Goal: Communication & Community: Answer question/provide support

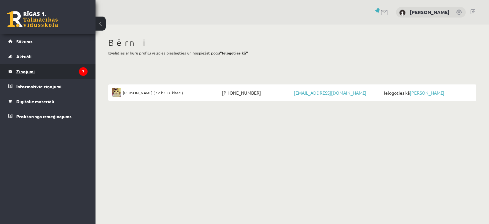
click at [22, 70] on legend "Ziņojumi 7" at bounding box center [51, 71] width 71 height 15
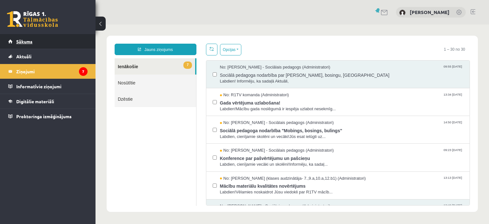
click at [27, 43] on span "Sākums" at bounding box center [24, 42] width 16 height 6
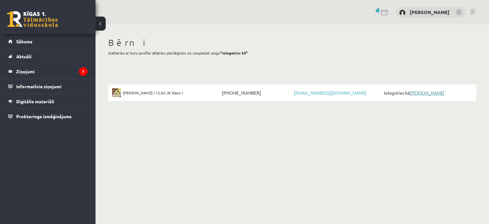
click at [429, 94] on link "[PERSON_NAME]" at bounding box center [427, 93] width 35 height 6
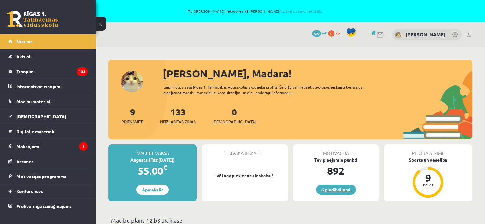
click at [339, 189] on link "6 piedāvājumi" at bounding box center [336, 190] width 40 height 10
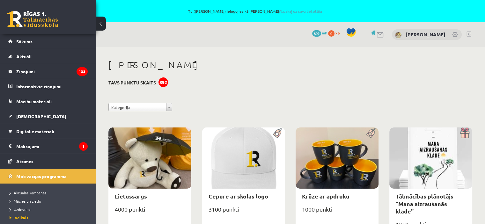
drag, startPoint x: 161, startPoint y: 82, endPoint x: 158, endPoint y: 84, distance: 3.8
click at [161, 82] on div "892" at bounding box center [163, 82] width 10 height 10
click at [23, 74] on legend "Ziņojumi 133" at bounding box center [51, 71] width 71 height 15
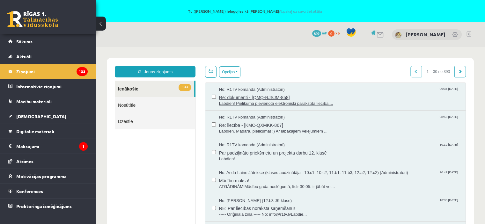
click at [287, 102] on span "Labdien! Pielikumā pievienota elektroniski parakstīta liecība...." at bounding box center [339, 104] width 240 height 6
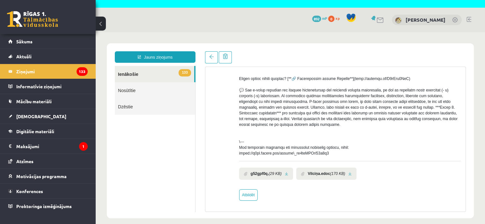
scroll to position [22, 0]
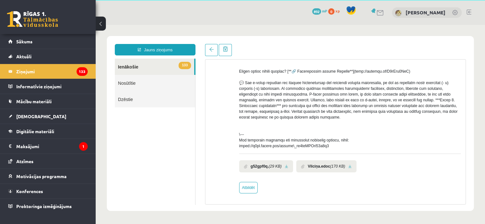
click at [287, 167] on link at bounding box center [287, 166] width 4 height 4
click at [348, 166] on link at bounding box center [350, 166] width 4 height 4
